Goal: Information Seeking & Learning: Learn about a topic

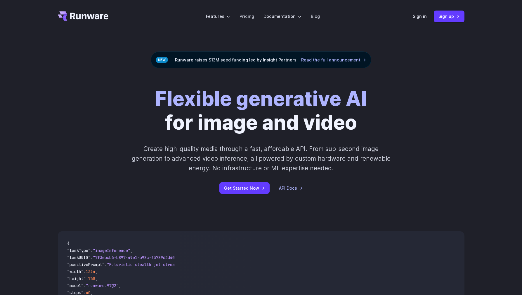
scroll to position [2210, 0]
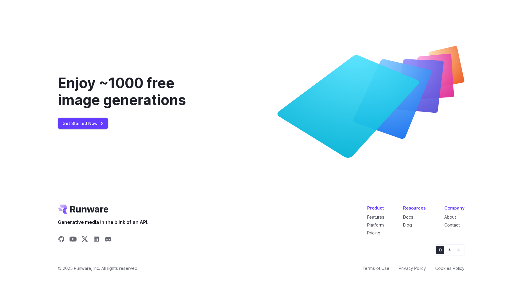
click at [450, 249] on icon "Light" at bounding box center [449, 249] width 3 height 3
click at [456, 252] on button "Dark" at bounding box center [459, 250] width 8 height 8
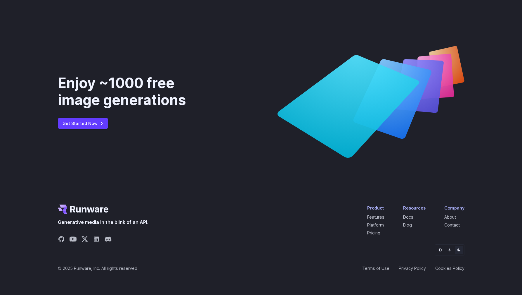
click at [450, 250] on icon "Light" at bounding box center [450, 250] width 4 height 4
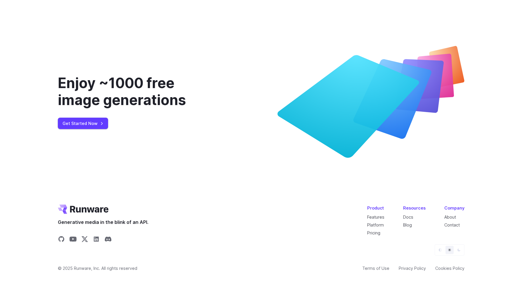
click at [442, 250] on button "Default" at bounding box center [440, 250] width 8 height 8
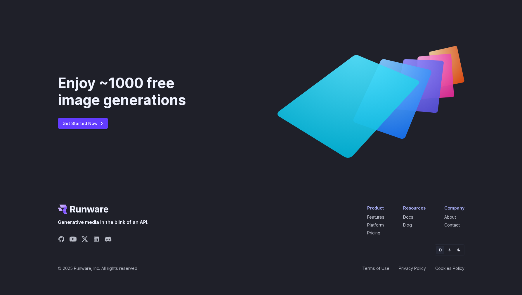
click at [461, 249] on button "Dark" at bounding box center [459, 250] width 8 height 8
click at [439, 251] on icon "Default" at bounding box center [441, 250] width 4 height 4
click at [294, 251] on div at bounding box center [261, 249] width 407 height 11
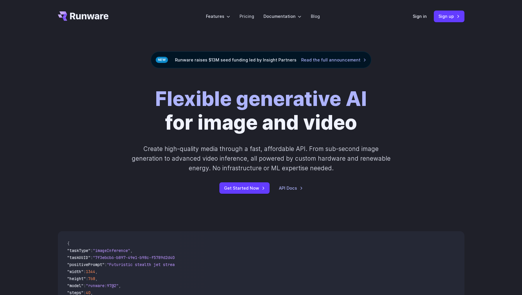
click at [432, 74] on div "Flexible generative AI for image and video Create high-quality media through a …" at bounding box center [261, 140] width 522 height 144
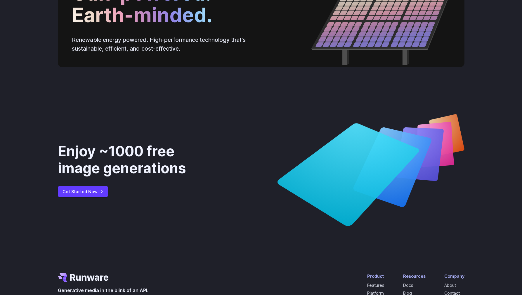
scroll to position [2210, 0]
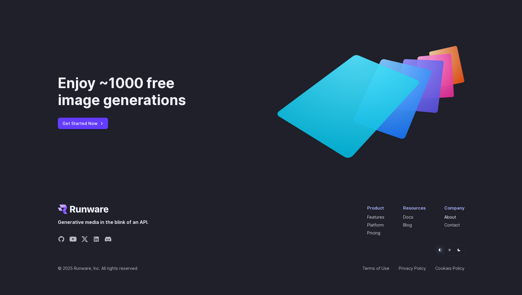
click at [456, 215] on link "About" at bounding box center [451, 216] width 12 height 5
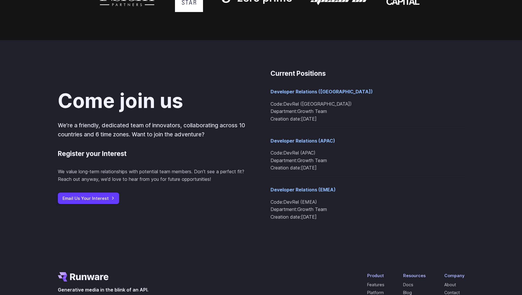
scroll to position [583, 0]
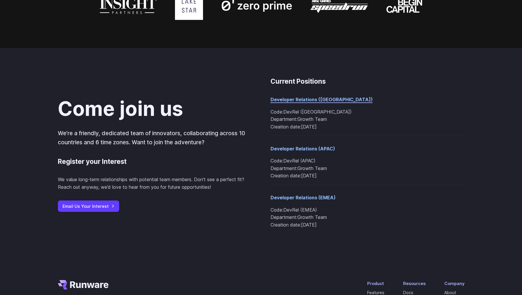
click at [333, 98] on link "Developer Relations (Americas)" at bounding box center [322, 99] width 102 height 6
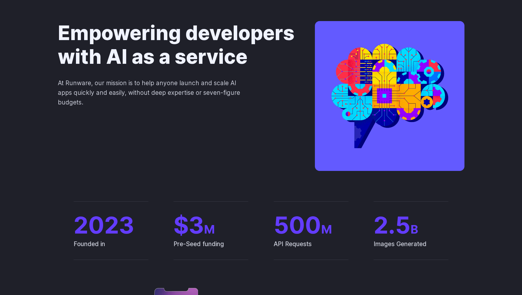
scroll to position [0, 0]
